Goal: Transaction & Acquisition: Purchase product/service

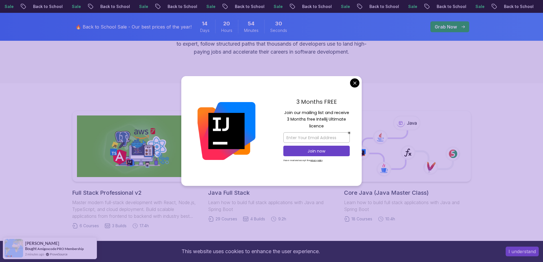
scroll to position [85, 0]
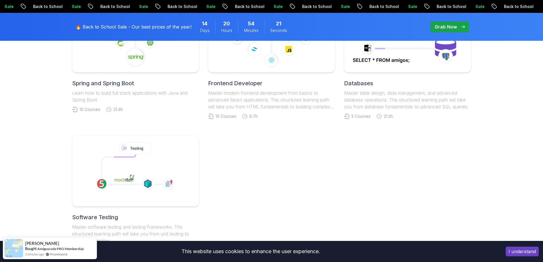
scroll to position [256, 0]
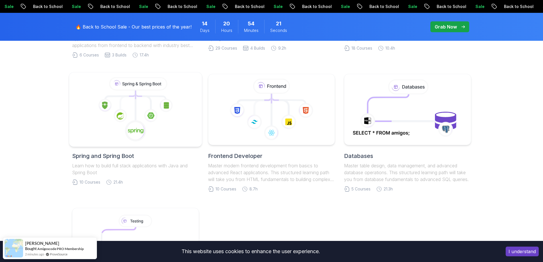
click at [134, 112] on icon at bounding box center [135, 109] width 123 height 65
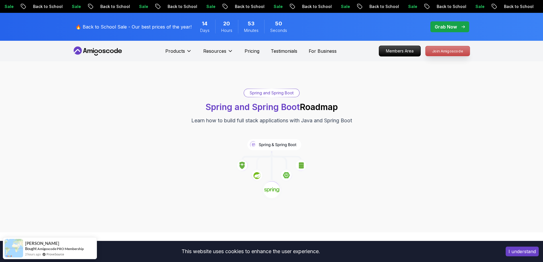
click at [458, 54] on p "Join Amigoscode" at bounding box center [447, 51] width 44 height 10
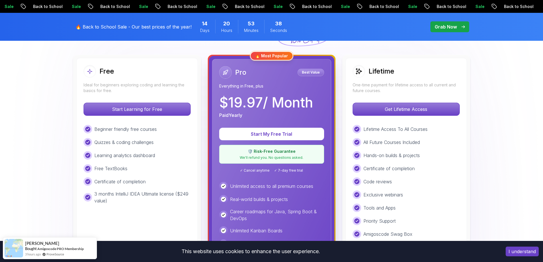
scroll to position [199, 0]
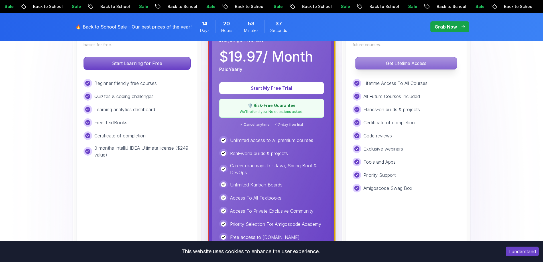
click at [414, 65] on p "Get Lifetime Access" at bounding box center [405, 63] width 101 height 12
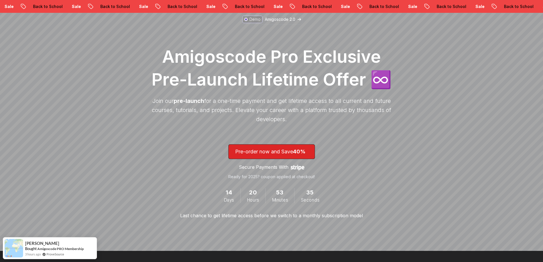
scroll to position [57, 0]
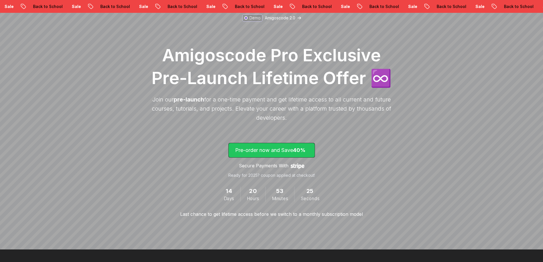
click at [302, 153] on p "Pre-order now and Save 40%" at bounding box center [271, 150] width 73 height 8
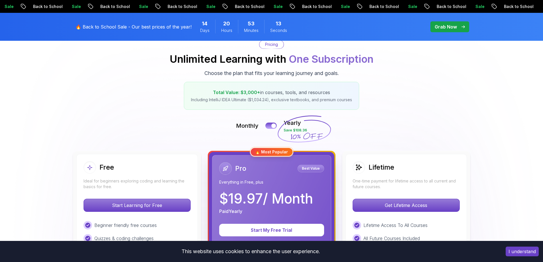
scroll to position [199, 0]
